Goal: Find specific page/section: Find specific page/section

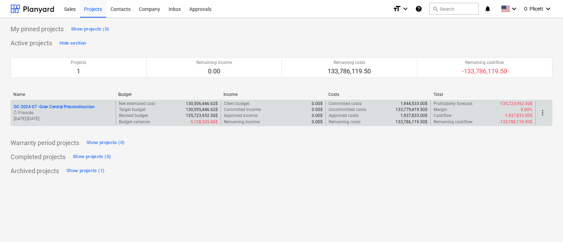
click at [57, 105] on p "GC-2024-07 - Gran Central Preconstruccion" at bounding box center [54, 107] width 81 height 6
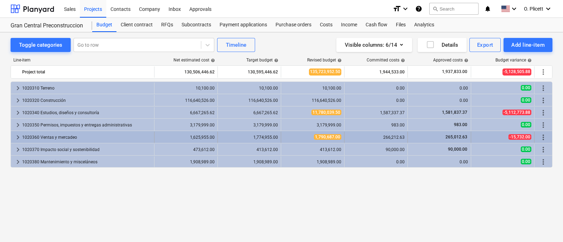
click at [16, 138] on span "keyboard_arrow_right" at bounding box center [18, 137] width 8 height 8
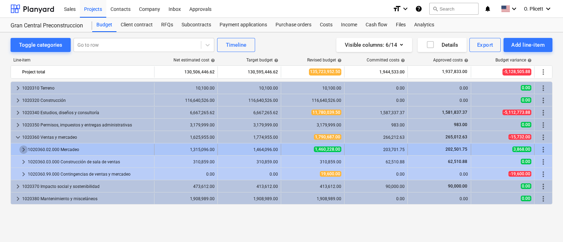
click at [21, 150] on span "keyboard_arrow_right" at bounding box center [23, 150] width 8 height 8
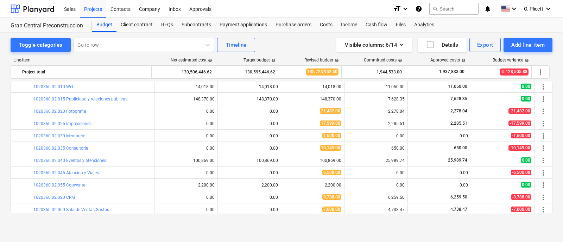
scroll to position [44, 0]
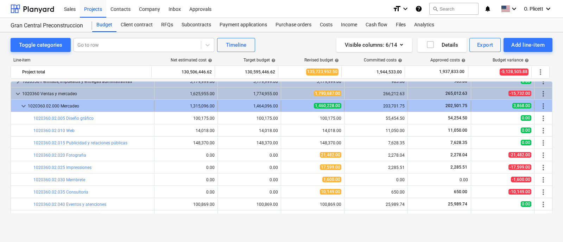
click at [18, 107] on div at bounding box center [17, 106] width 6 height 11
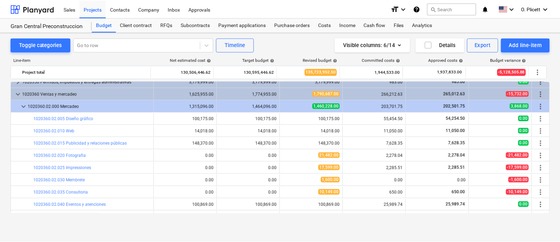
scroll to position [0, 0]
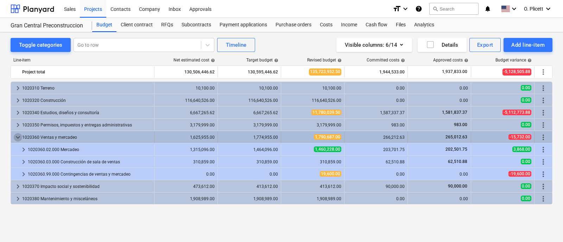
click at [19, 134] on span "keyboard_arrow_down" at bounding box center [18, 137] width 8 height 8
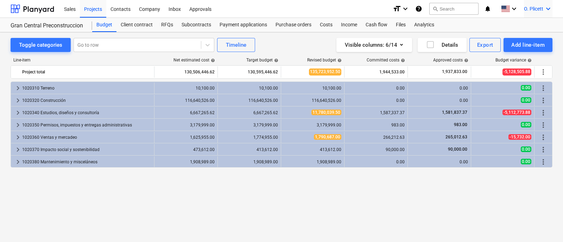
click at [547, 6] on icon "keyboard_arrow_down" at bounding box center [548, 9] width 8 height 8
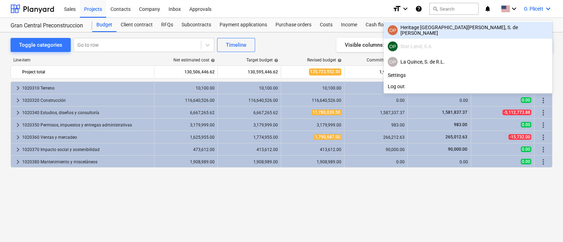
click at [517, 35] on div "OP Heritage [GEOGRAPHIC_DATA][PERSON_NAME], S. de [PERSON_NAME]" at bounding box center [467, 30] width 169 height 17
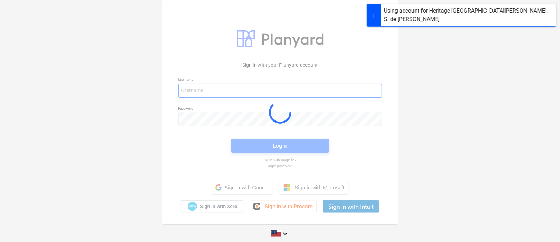
type input "[EMAIL_ADDRESS][DOMAIN_NAME]"
